Goal: Task Accomplishment & Management: Use online tool/utility

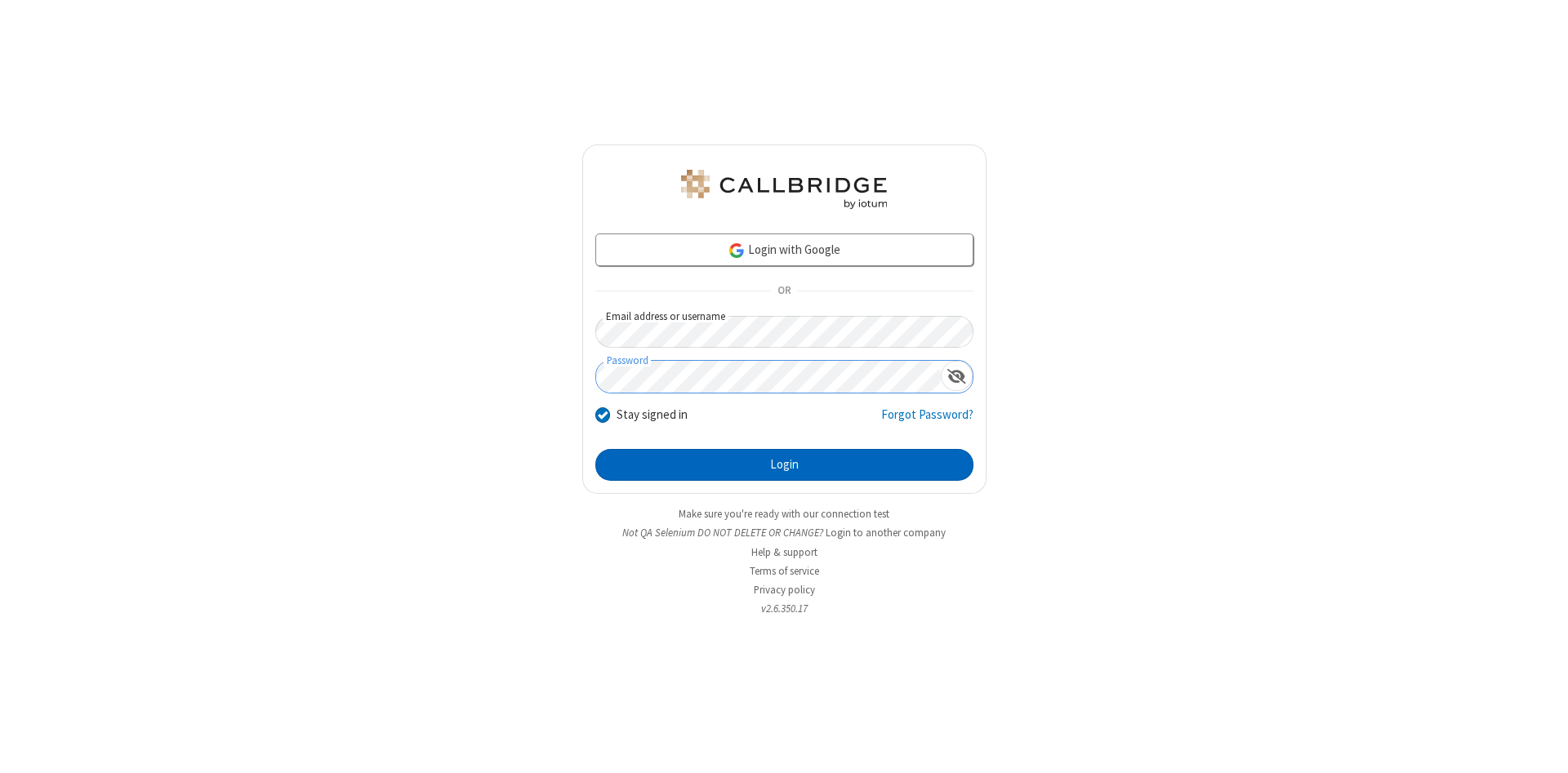
click at [784, 466] on button "Login" at bounding box center [784, 466] width 378 height 33
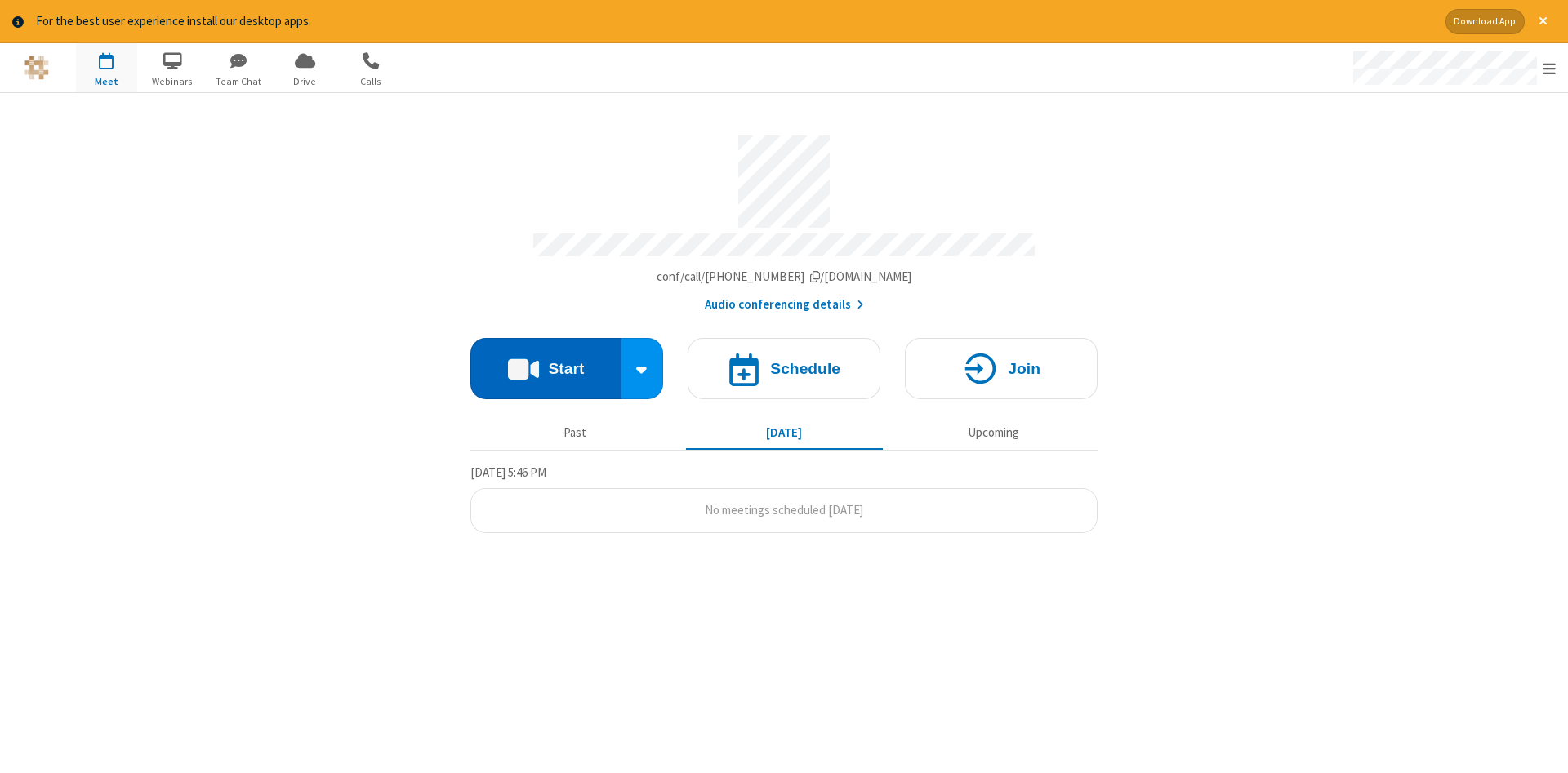
click at [546, 362] on button "Start" at bounding box center [546, 369] width 151 height 62
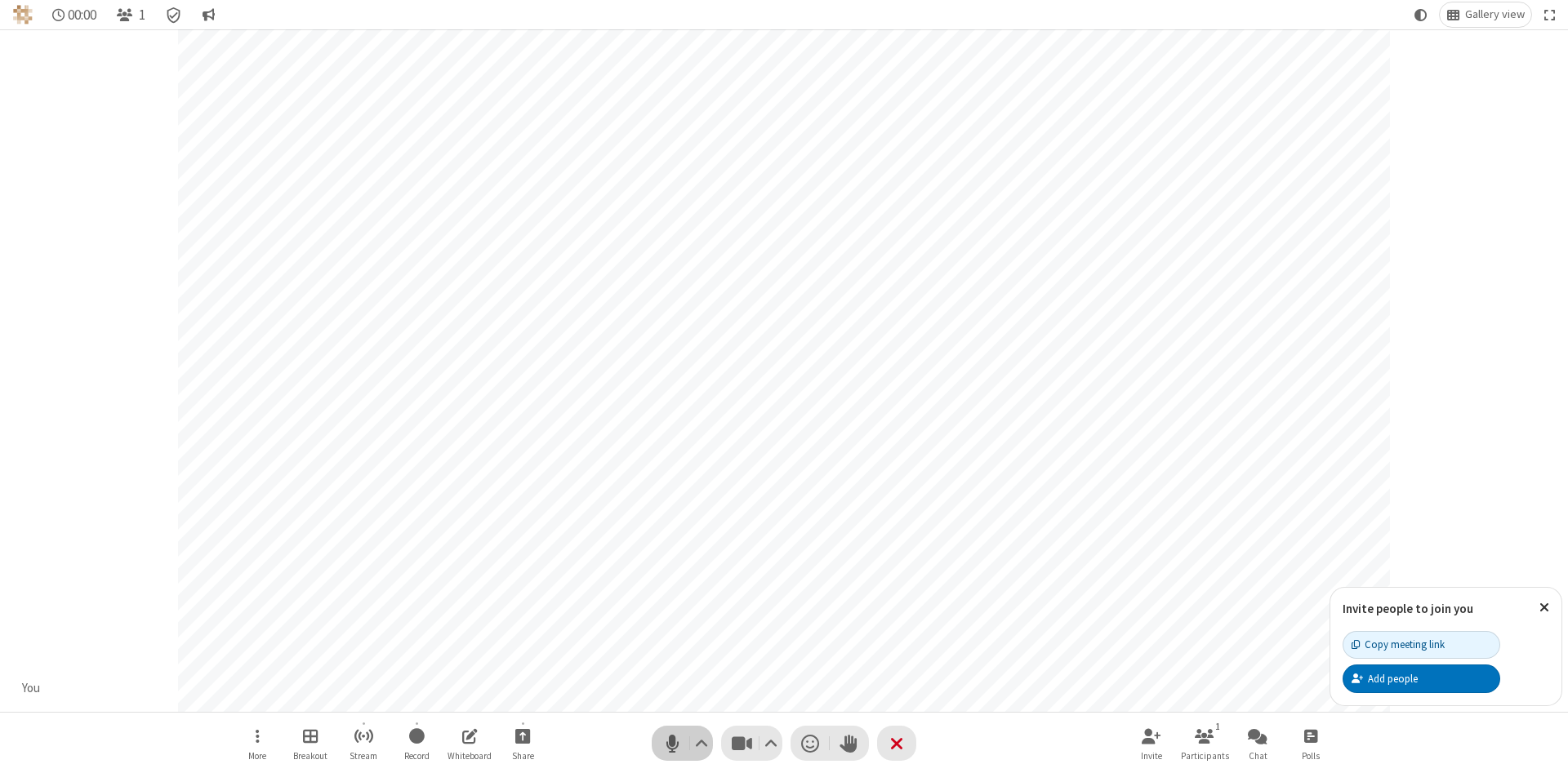
click at [673, 743] on span "Mute (Alt+A)" at bounding box center [672, 743] width 24 height 24
click at [673, 743] on span "Unmute (Alt+A)" at bounding box center [672, 743] width 24 height 24
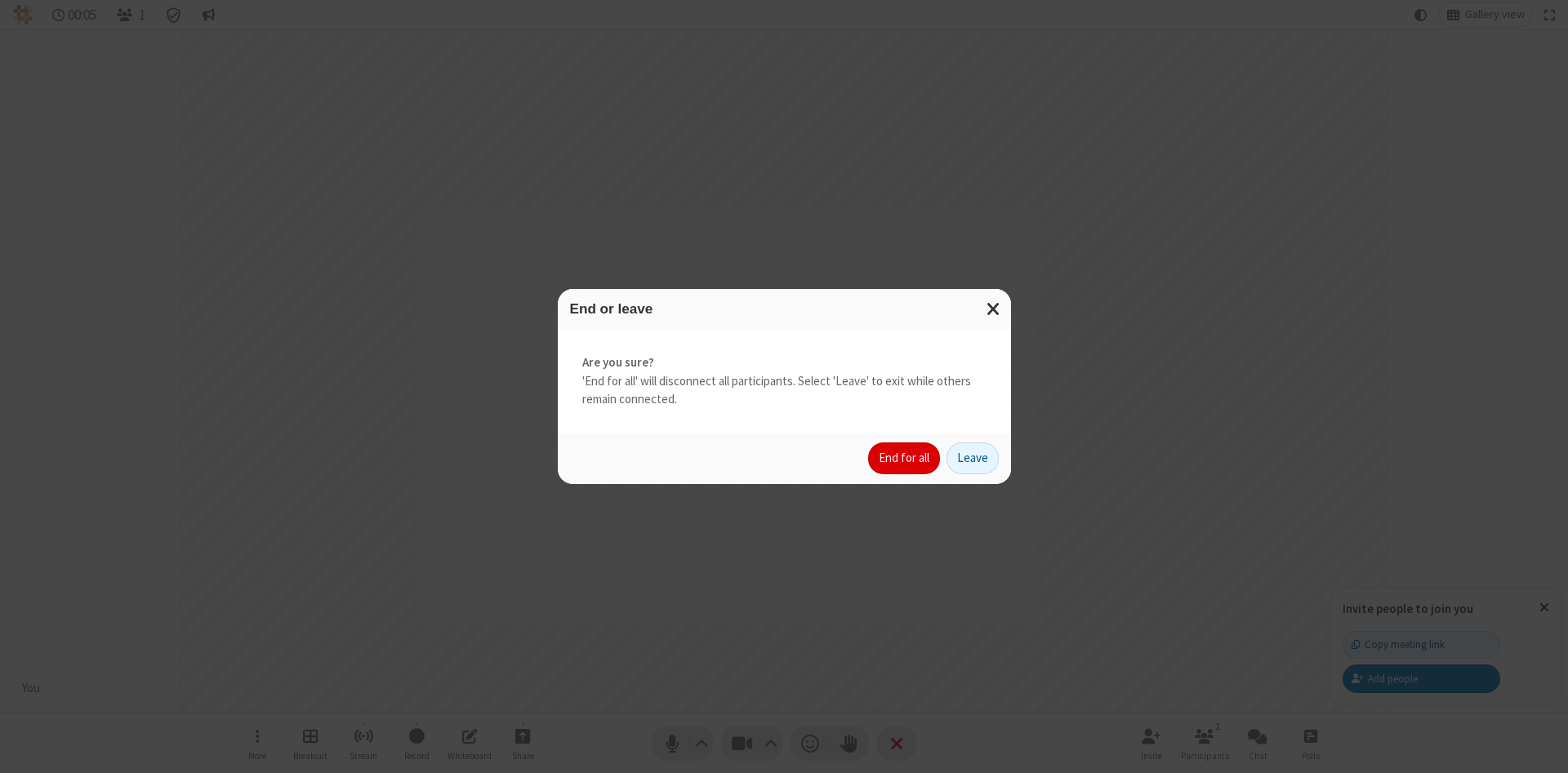
click at [905, 459] on button "End for all" at bounding box center [904, 459] width 72 height 33
